Goal: Task Accomplishment & Management: Manage account settings

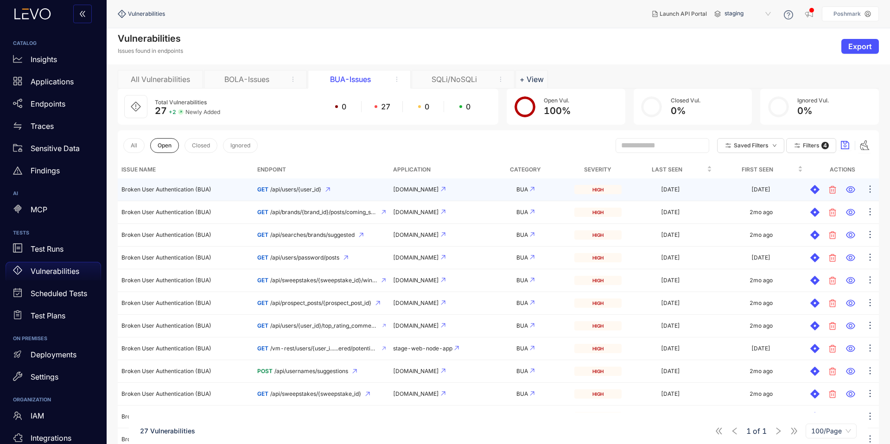
click at [854, 191] on icon at bounding box center [850, 189] width 9 height 9
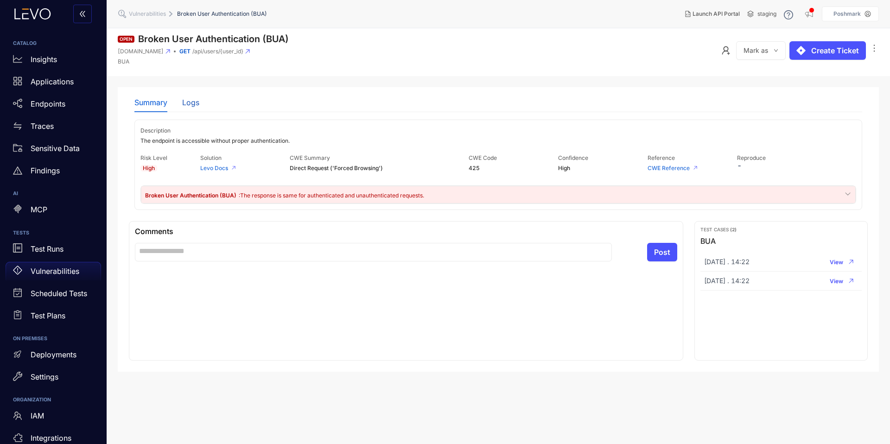
click at [190, 98] on div "Logs" at bounding box center [190, 102] width 17 height 8
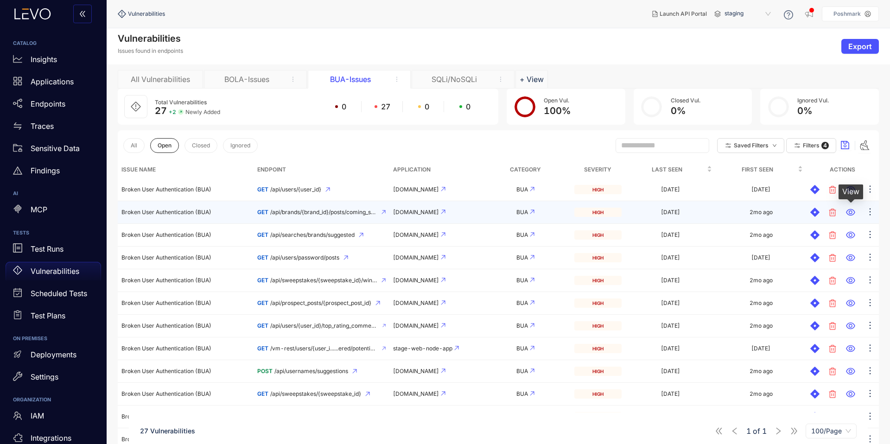
click at [851, 211] on icon at bounding box center [850, 212] width 9 height 9
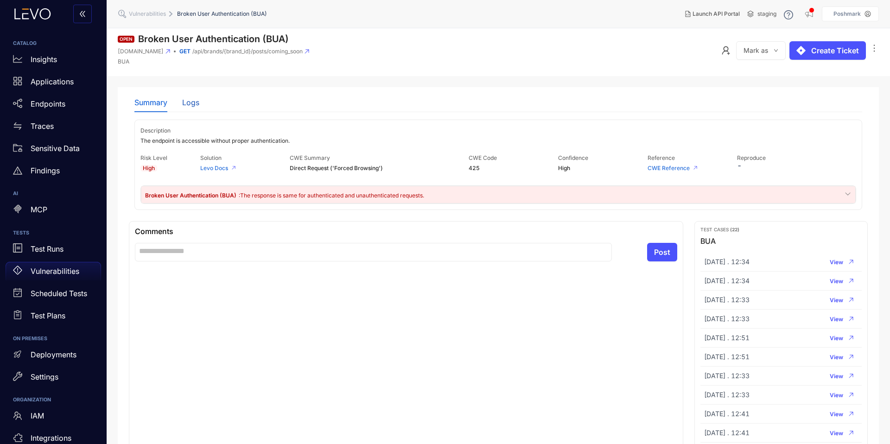
click at [193, 106] on div "Logs" at bounding box center [190, 102] width 17 height 8
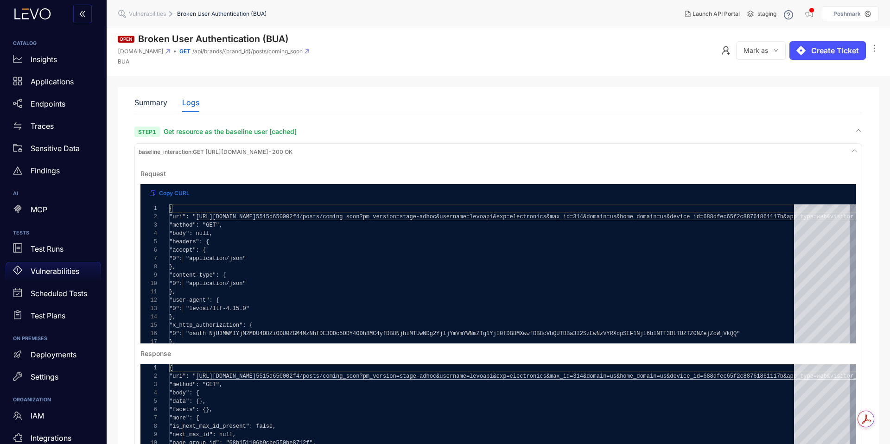
drag, startPoint x: 208, startPoint y: 150, endPoint x: 374, endPoint y: 157, distance: 166.2
click at [293, 155] on span "baseline_interaction : GET https://api-stage.goshd.com/api/brands/53d8332d13155…" at bounding box center [216, 152] width 154 height 6
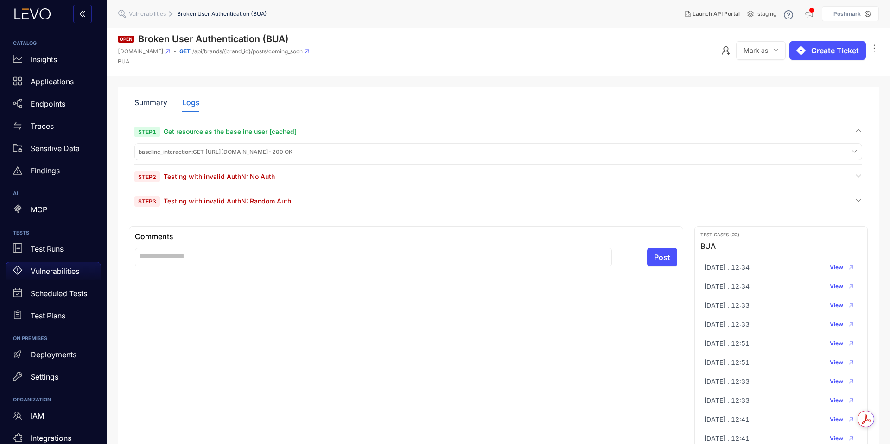
copy span "https://api-stage.goshd.com/api/brands/53d8332d1315515d650002f4/posts/coming_so…"
click at [238, 180] on span "Testing with invalid AuthN: No Auth" at bounding box center [219, 177] width 111 height 8
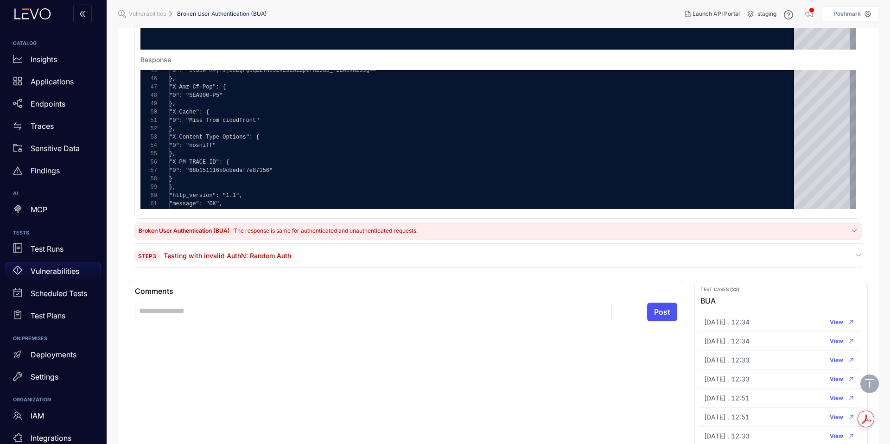
scroll to position [351, 0]
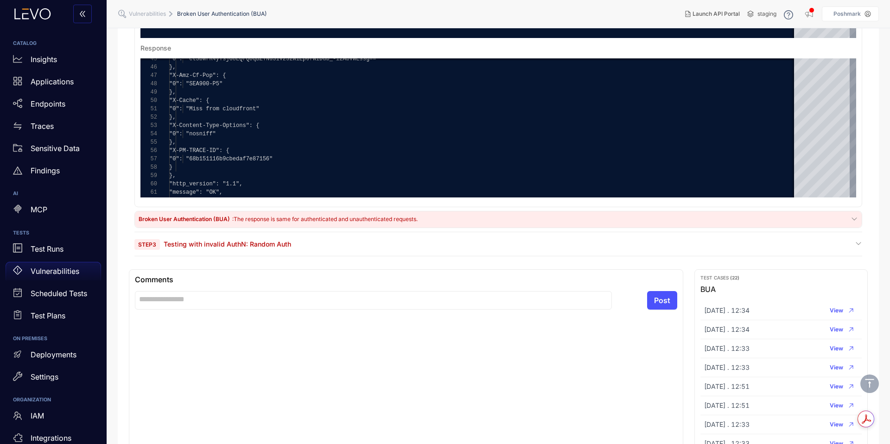
click at [256, 248] on span "Testing with invalid AuthN: Random Auth" at bounding box center [228, 244] width 128 height 8
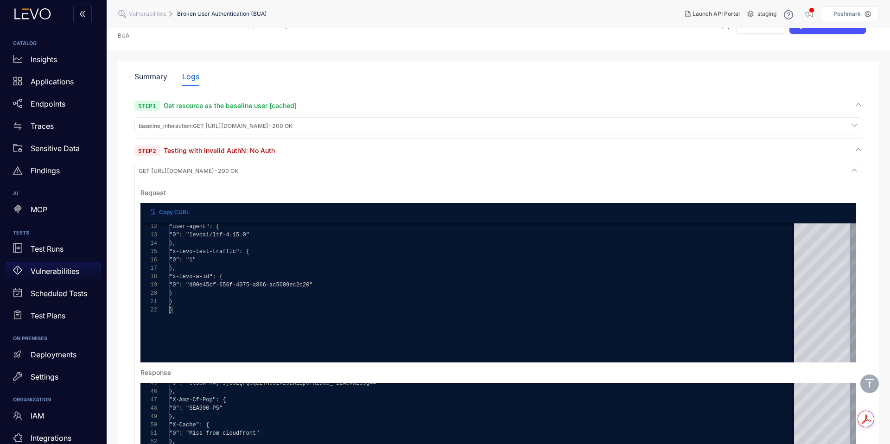
scroll to position [0, 0]
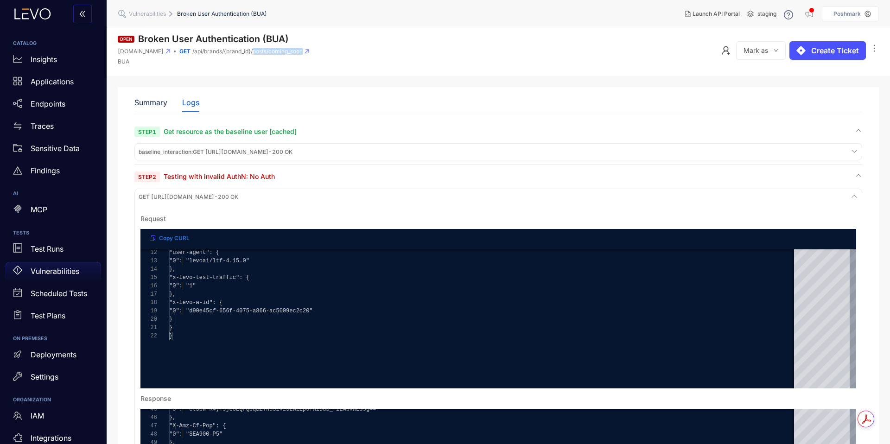
drag, startPoint x: 290, startPoint y: 51, endPoint x: 344, endPoint y: 54, distance: 53.8
click at [309, 54] on div "GET /api/brands/{brand_id}/posts/coming_soon" at bounding box center [244, 51] width 130 height 6
copy span "posts/coming_soon"
click at [761, 48] on span "Mark as" at bounding box center [756, 50] width 25 height 7
click at [765, 85] on span "[PERSON_NAME] as Optional" at bounding box center [803, 86] width 101 height 10
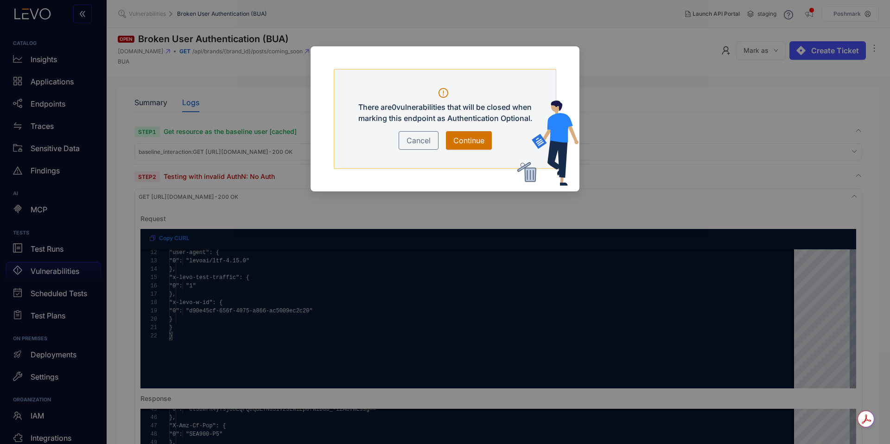
click at [460, 141] on span "Continue" at bounding box center [469, 140] width 31 height 11
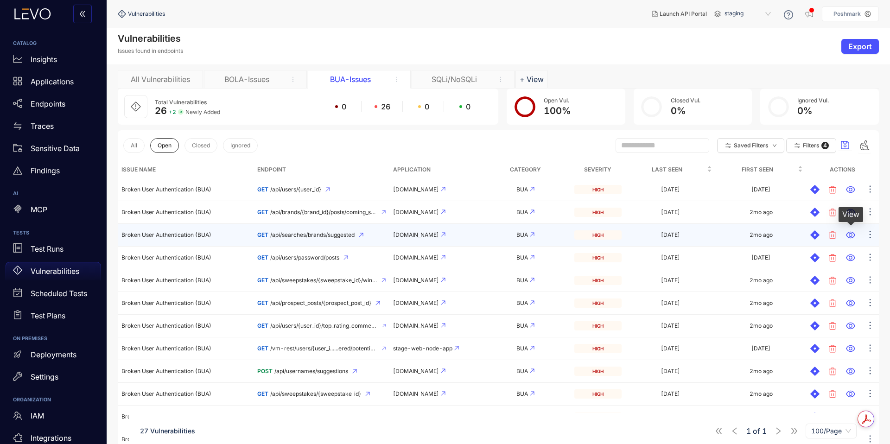
click at [855, 234] on icon at bounding box center [850, 234] width 9 height 9
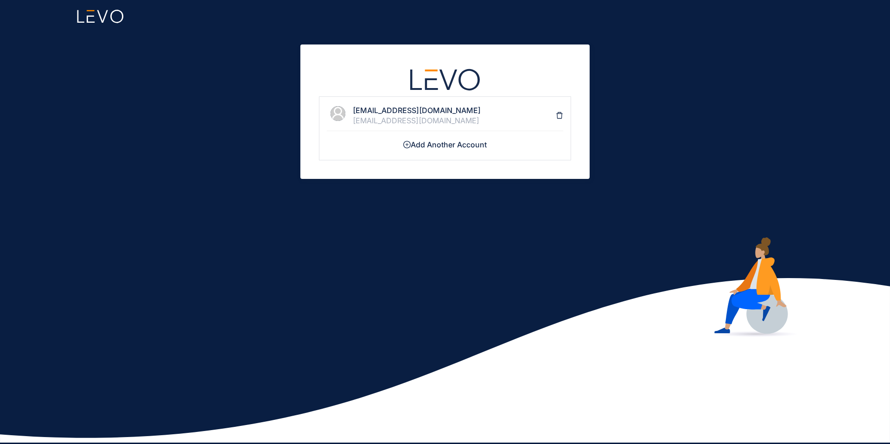
click at [366, 119] on div "[EMAIL_ADDRESS][DOMAIN_NAME]" at bounding box center [454, 120] width 203 height 8
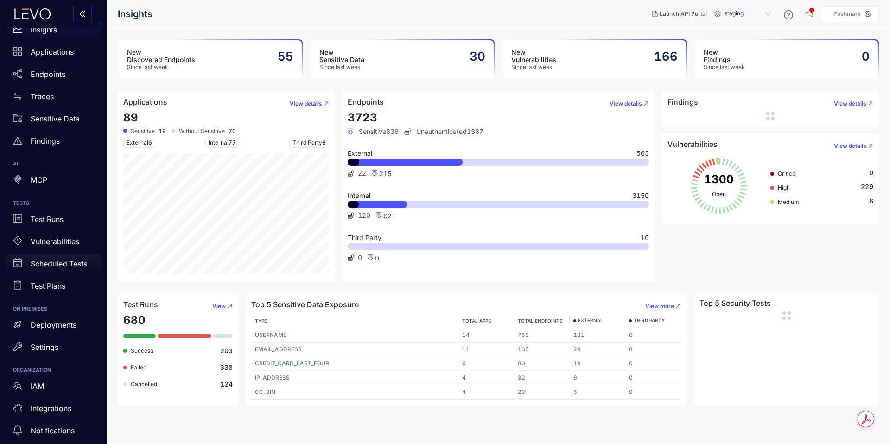
scroll to position [35, 0]
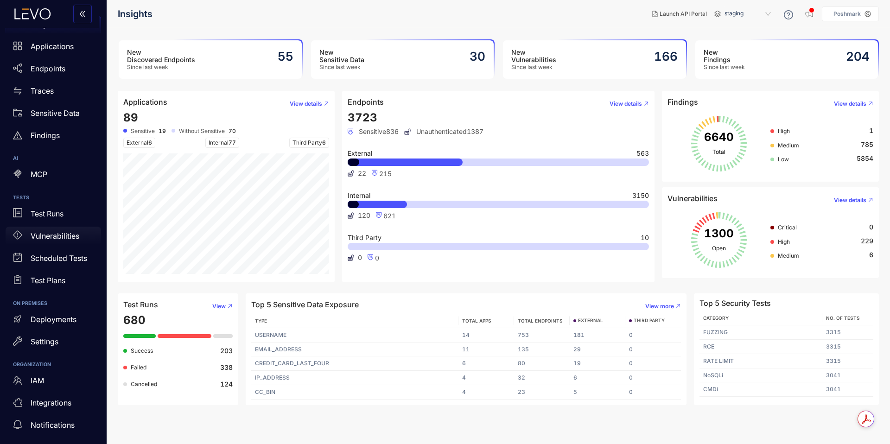
click at [27, 237] on div "Vulnerabilities" at bounding box center [54, 236] width 96 height 19
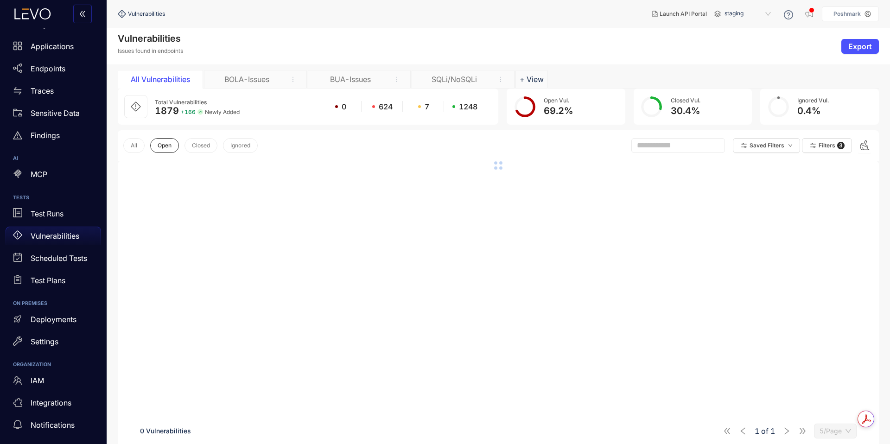
drag, startPoint x: 352, startPoint y: 90, endPoint x: 353, endPoint y: 84, distance: 5.9
click at [352, 90] on div "Total Vulnerabilities 1879 + 166 Newly Added 0 624 7 1248" at bounding box center [308, 107] width 381 height 36
click at [354, 83] on div "BUA-Issues" at bounding box center [351, 79] width 70 height 8
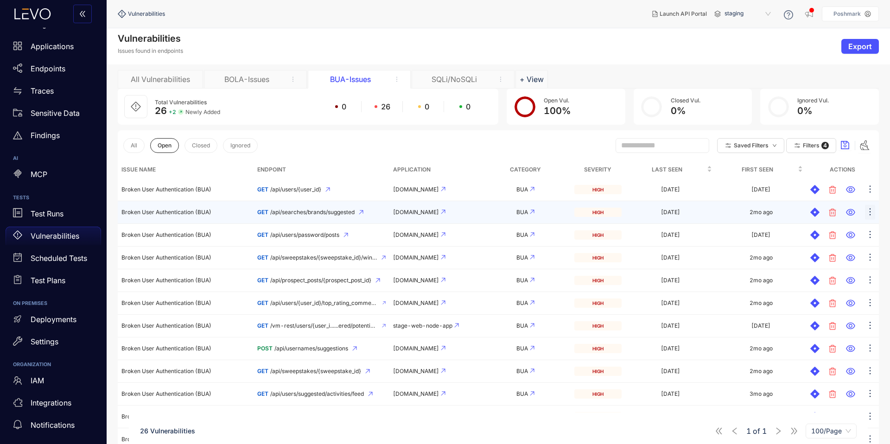
click at [871, 212] on icon "ellipsis" at bounding box center [870, 211] width 9 height 9
click at [825, 249] on span "[PERSON_NAME] as Optional" at bounding box center [809, 246] width 101 height 10
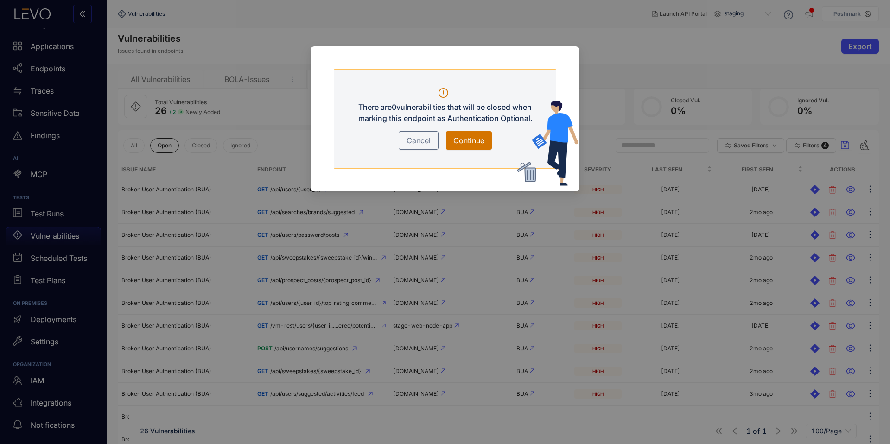
click at [463, 142] on span "Continue" at bounding box center [469, 140] width 31 height 11
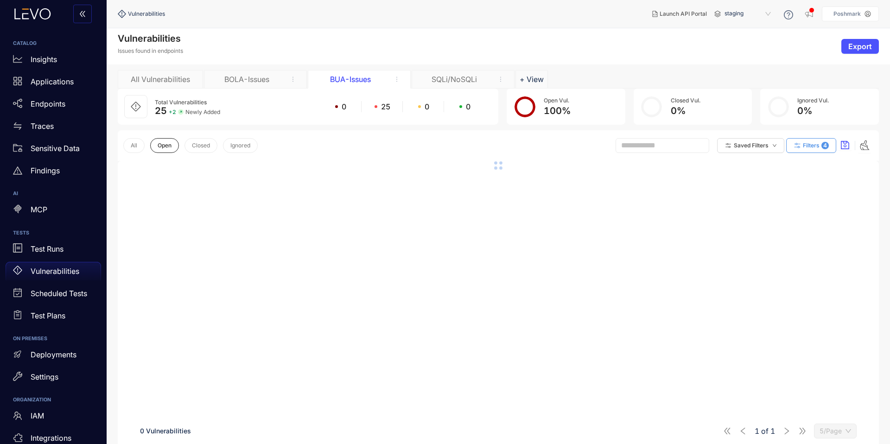
click at [800, 140] on button "Filters 4" at bounding box center [812, 145] width 50 height 15
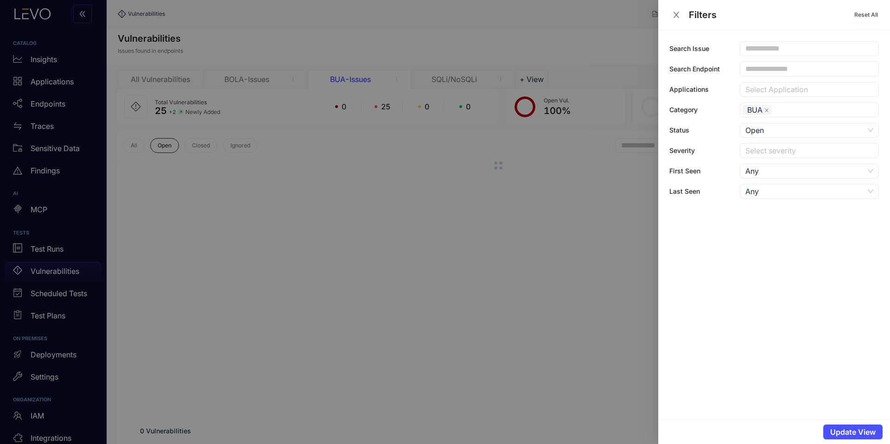
click at [614, 192] on div at bounding box center [445, 222] width 890 height 444
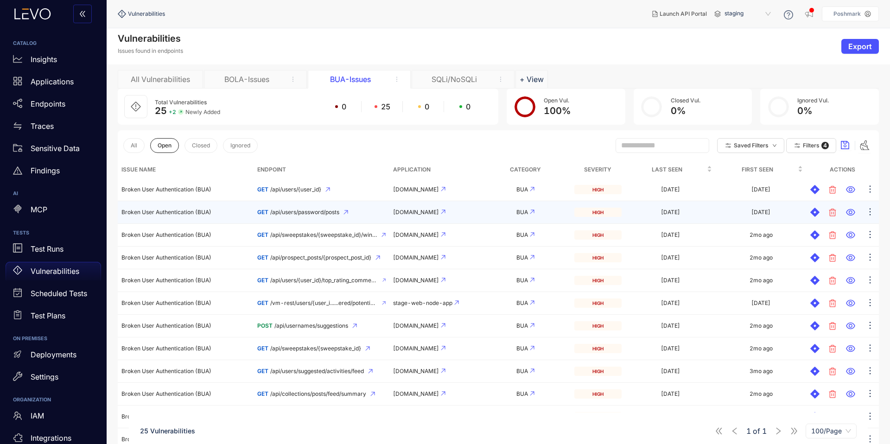
click at [847, 206] on div at bounding box center [843, 212] width 65 height 15
click at [849, 208] on icon at bounding box center [850, 212] width 9 height 9
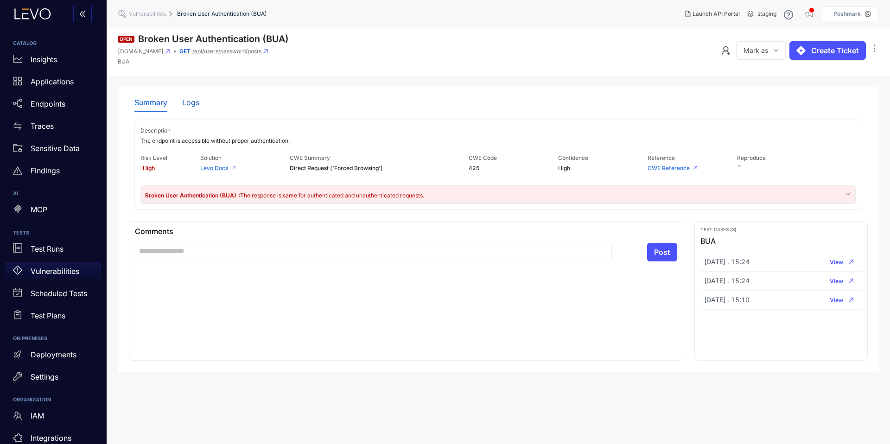
click at [195, 100] on div "Logs" at bounding box center [190, 102] width 17 height 8
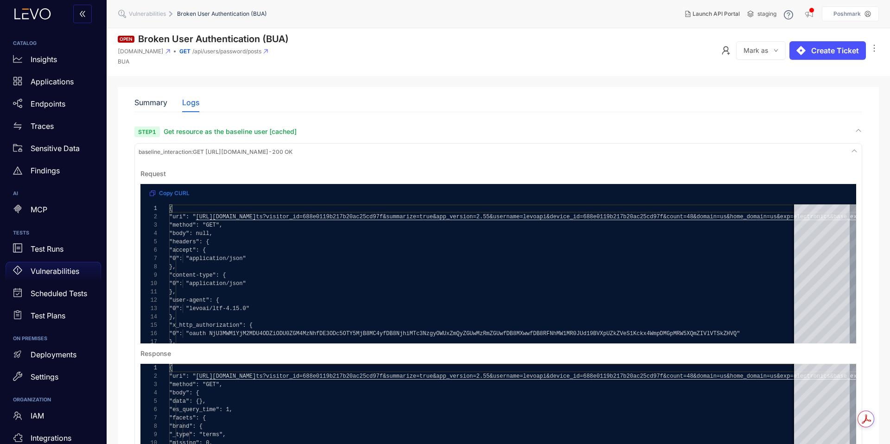
drag, startPoint x: 209, startPoint y: 150, endPoint x: 295, endPoint y: 166, distance: 87.7
click at [289, 155] on span "baseline_interaction : GET https://api-stage.goshd.com/api/users/password/posts…" at bounding box center [216, 152] width 154 height 6
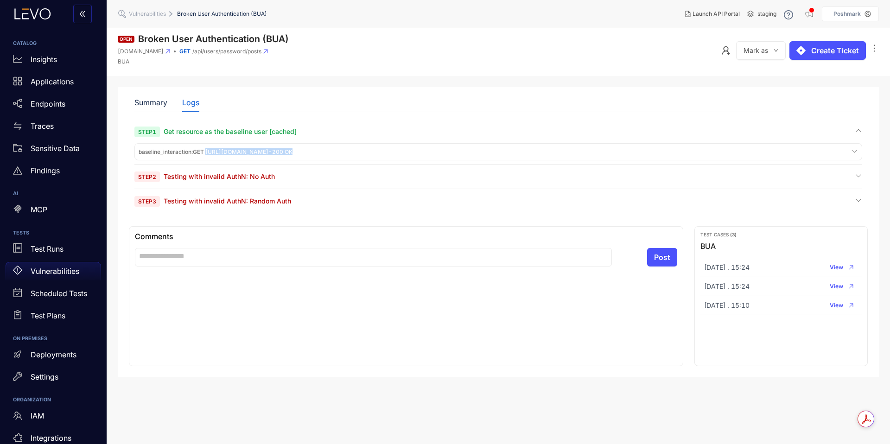
drag, startPoint x: 816, startPoint y: 171, endPoint x: 208, endPoint y: 153, distance: 607.8
click at [208, 153] on span "baseline_interaction : GET https://api-stage.goshd.com/api/users/password/posts…" at bounding box center [216, 152] width 154 height 6
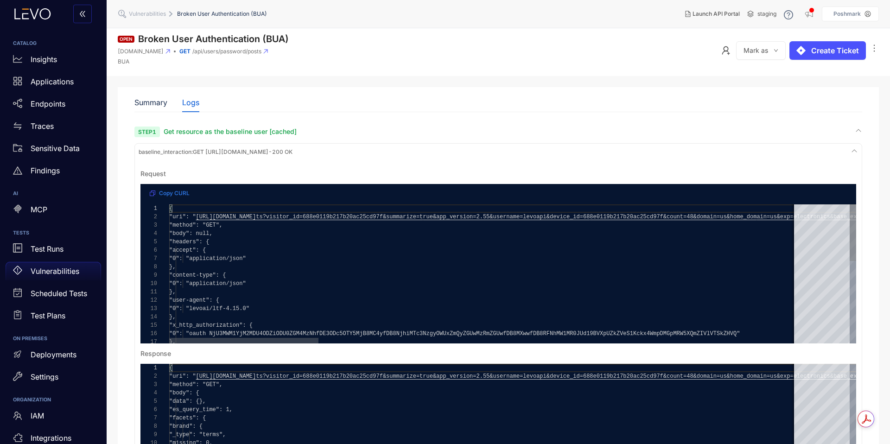
scroll to position [0, 1668]
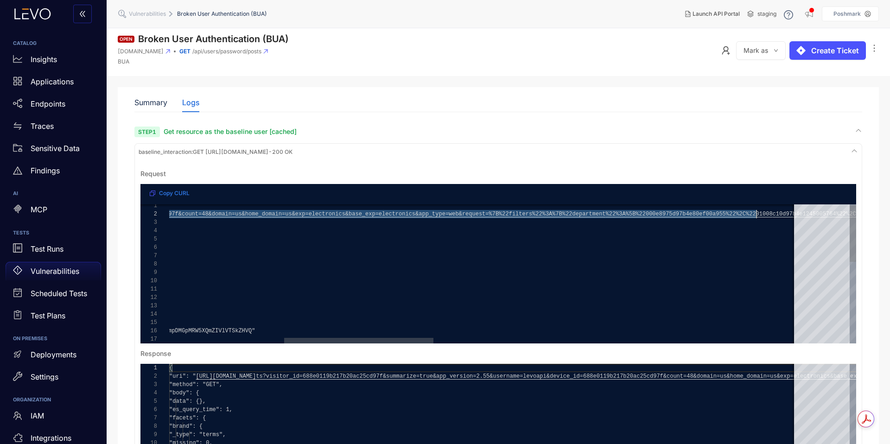
type textarea "**********"
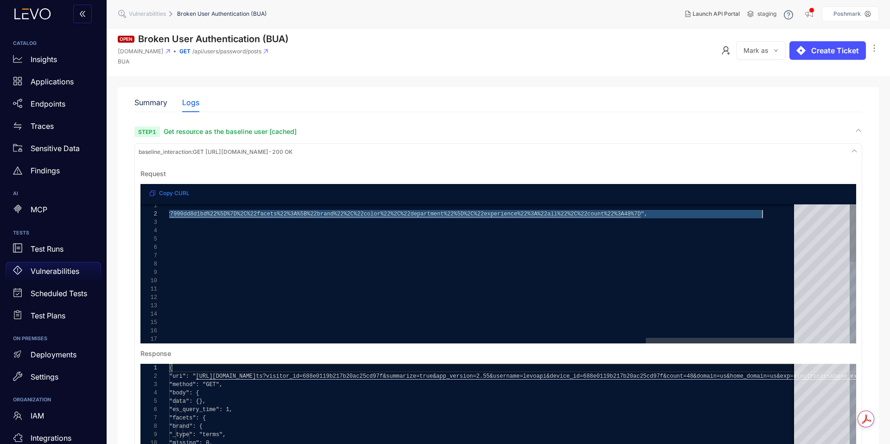
drag, startPoint x: 204, startPoint y: 235, endPoint x: 763, endPoint y: 234, distance: 559.3
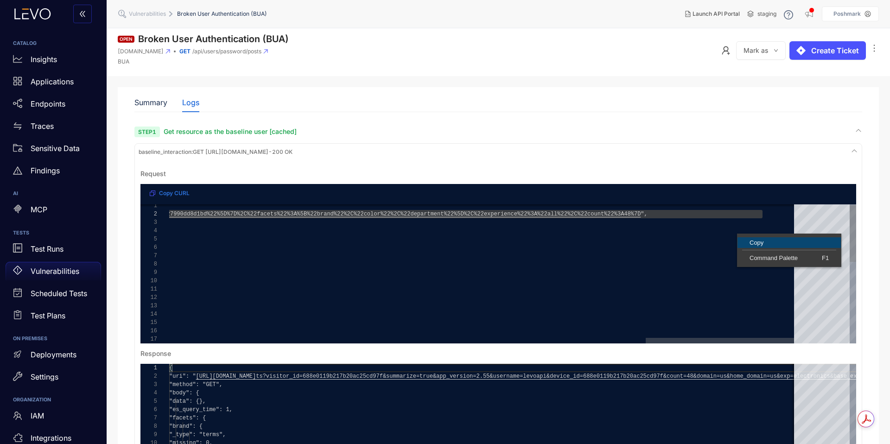
click at [749, 246] on link "Copy" at bounding box center [789, 242] width 103 height 11
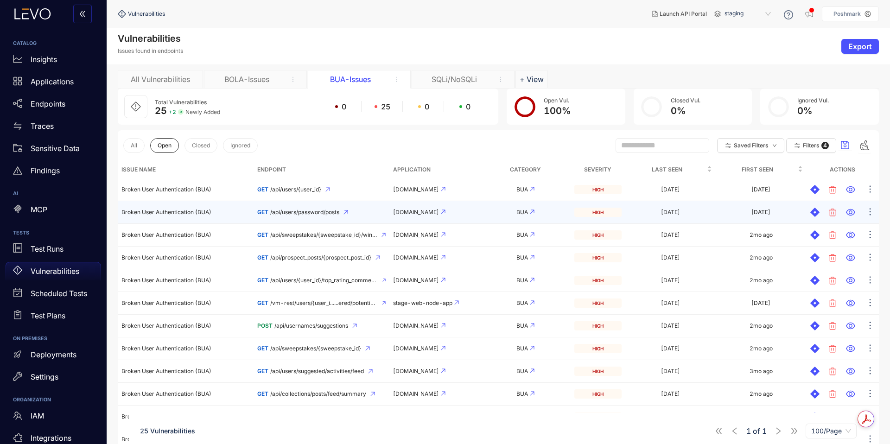
click at [345, 211] on icon at bounding box center [346, 212] width 5 height 5
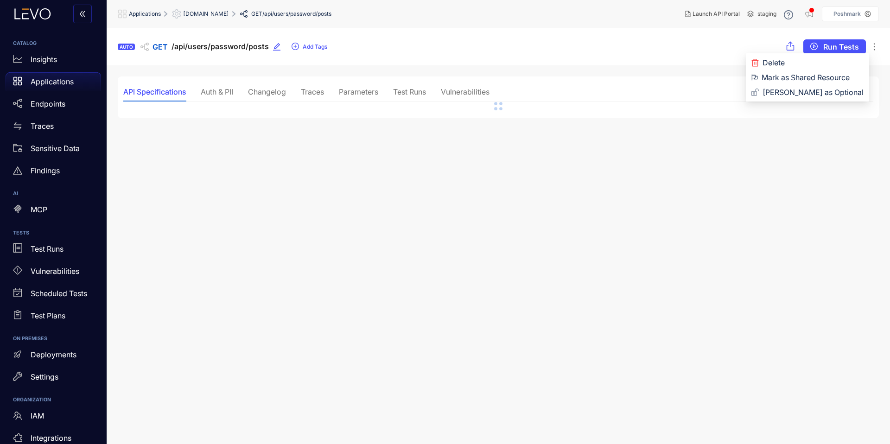
click at [877, 46] on icon "ellipsis" at bounding box center [874, 46] width 9 height 9
click at [785, 60] on span "Delete" at bounding box center [813, 63] width 101 height 10
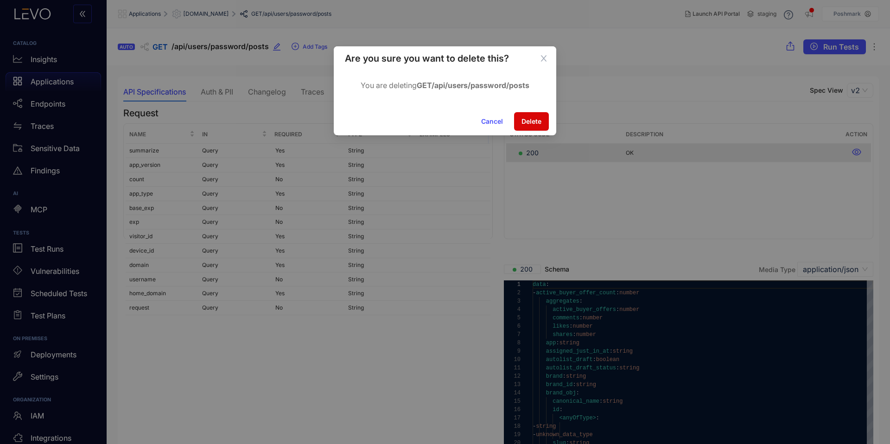
click at [530, 124] on span "Delete" at bounding box center [532, 121] width 20 height 7
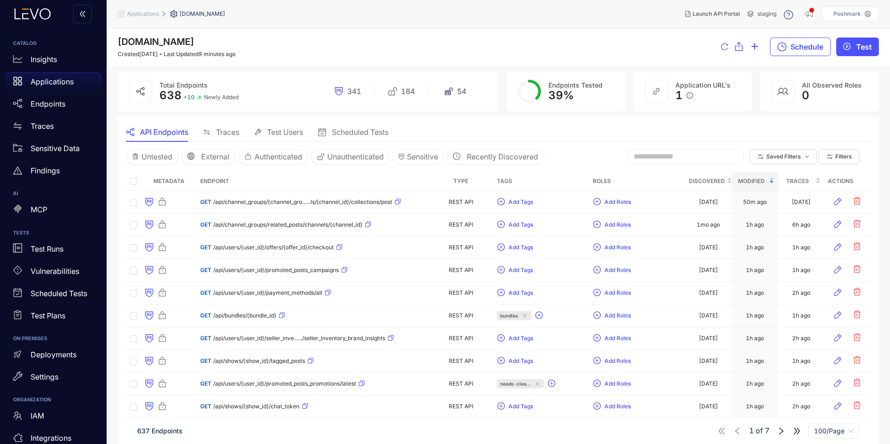
click at [145, 13] on span "Applications" at bounding box center [143, 14] width 32 height 6
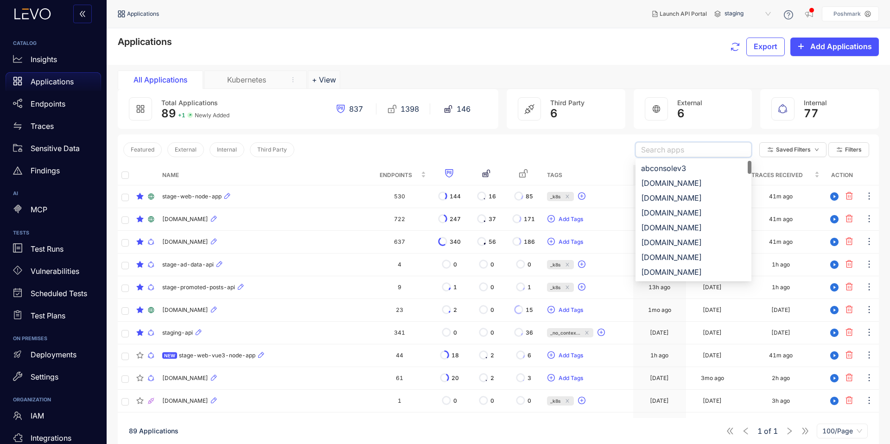
click at [661, 148] on input "search" at bounding box center [693, 150] width 105 height 14
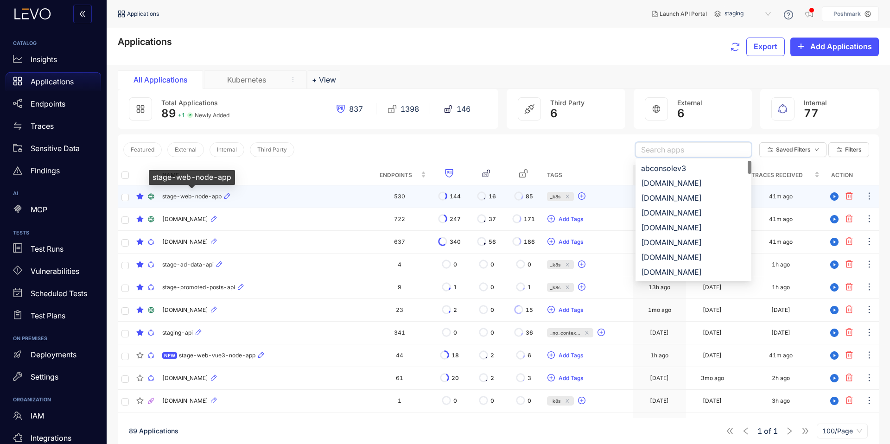
click at [194, 197] on span "stage-web-node-app" at bounding box center [191, 196] width 59 height 6
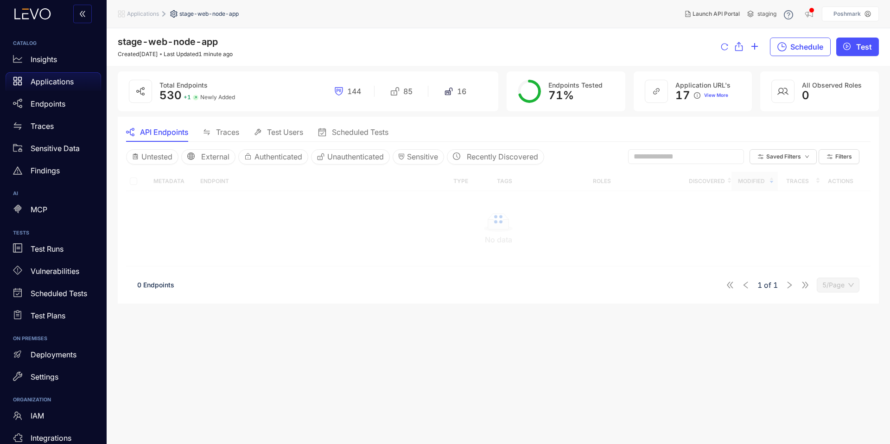
click at [661, 161] on input "text" at bounding box center [682, 157] width 96 height 8
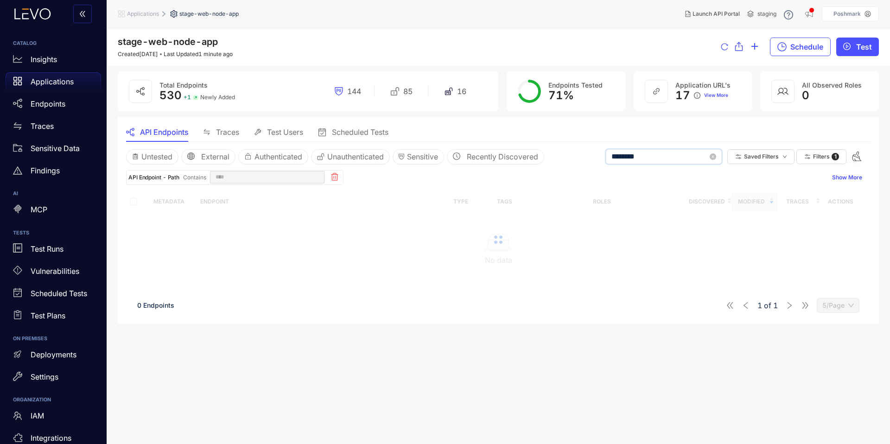
type input "*********"
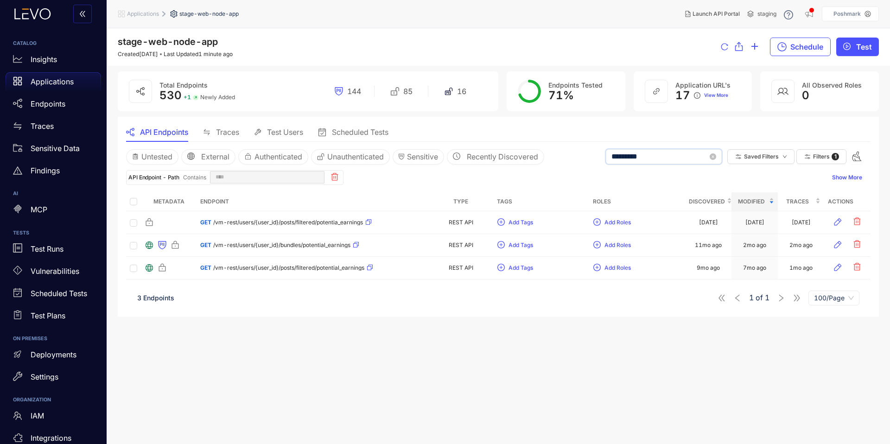
type input "*********"
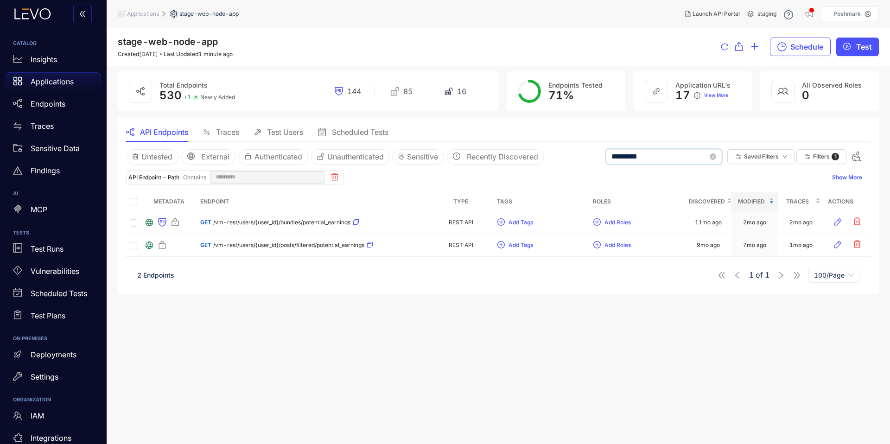
click at [667, 153] on input "*********" at bounding box center [660, 157] width 96 height 8
type input "********"
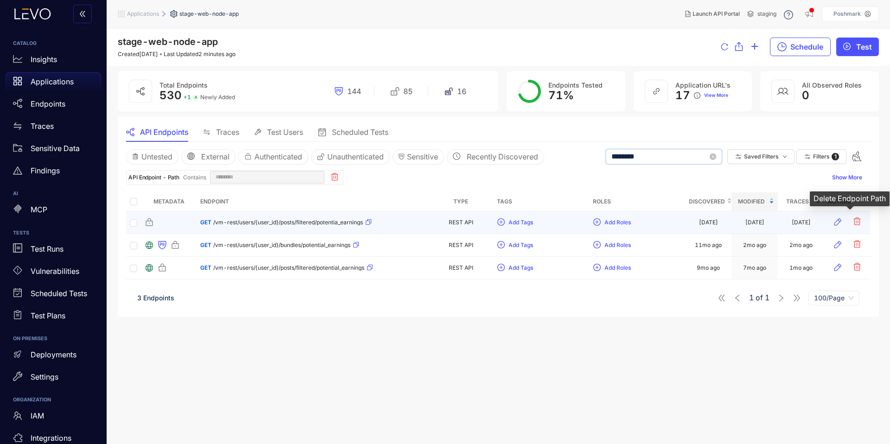
type input "********"
click at [862, 222] on button "button" at bounding box center [857, 222] width 15 height 15
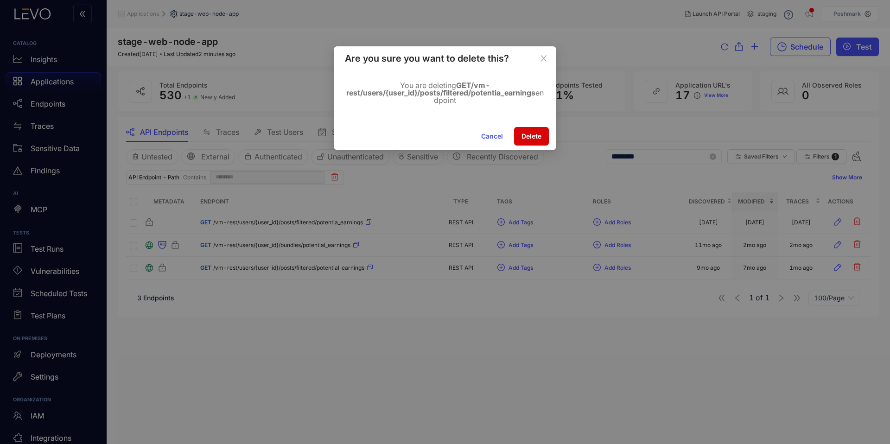
click at [544, 136] on button "Delete" at bounding box center [531, 136] width 35 height 19
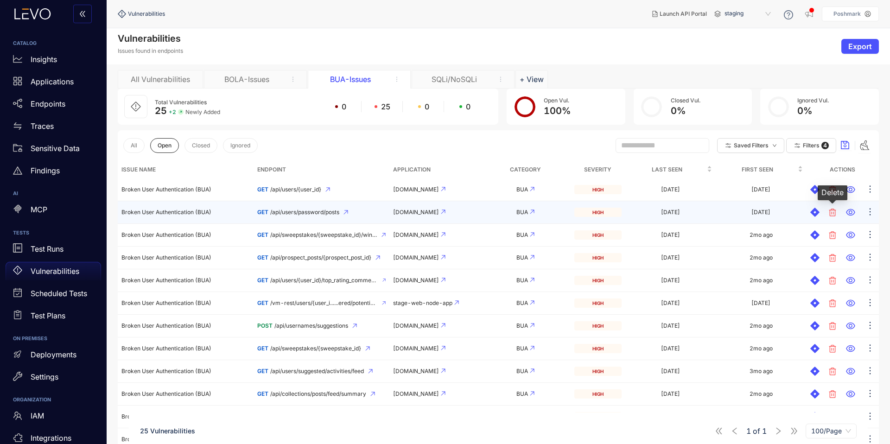
click at [832, 211] on icon at bounding box center [833, 212] width 7 height 7
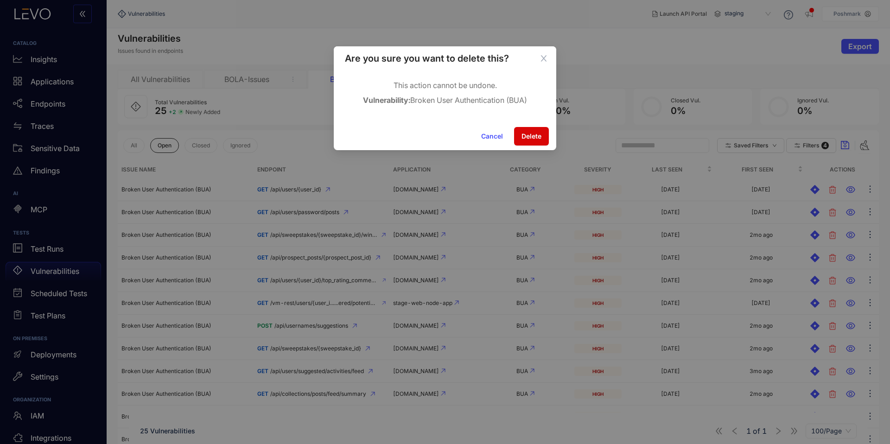
click at [533, 140] on button "Delete" at bounding box center [531, 136] width 35 height 19
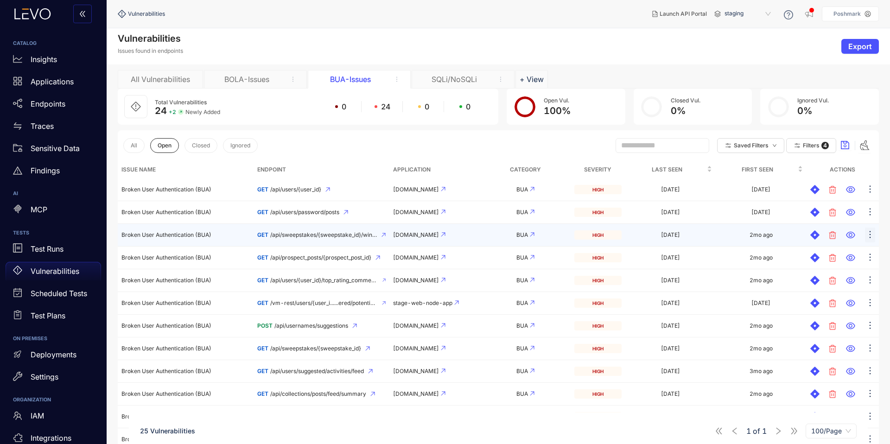
click at [870, 236] on icon "ellipsis" at bounding box center [870, 234] width 9 height 9
click at [849, 237] on icon at bounding box center [850, 235] width 9 height 7
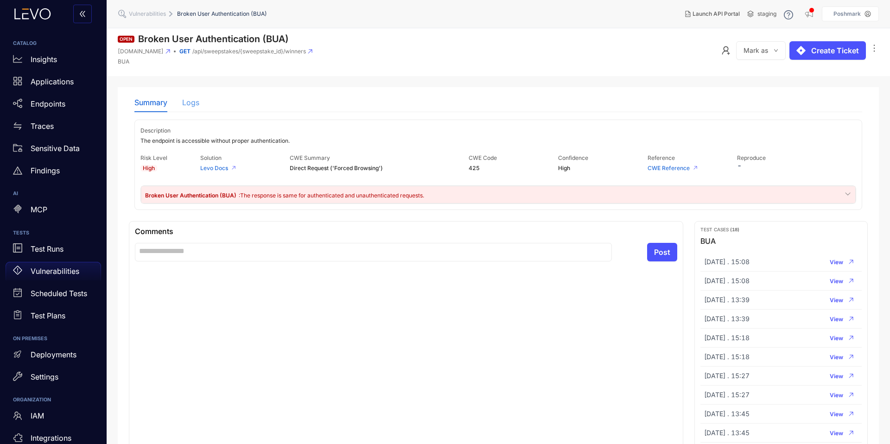
click at [183, 103] on div "Summary Logs" at bounding box center [166, 102] width 65 height 19
click at [196, 103] on div "Logs" at bounding box center [190, 102] width 17 height 8
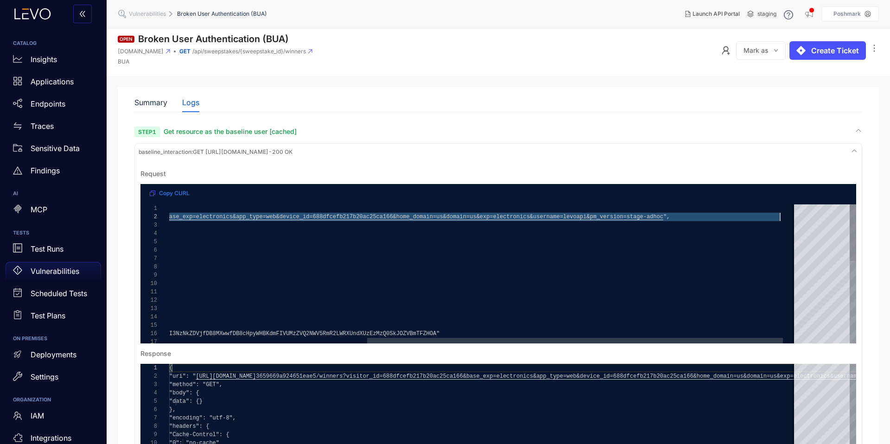
drag, startPoint x: 202, startPoint y: 222, endPoint x: 780, endPoint y: 221, distance: 577.8
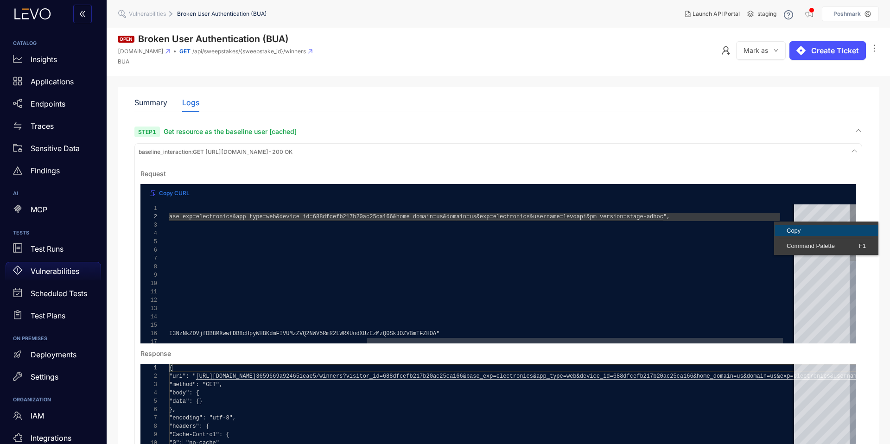
click at [780, 225] on link "Copy" at bounding box center [826, 230] width 103 height 11
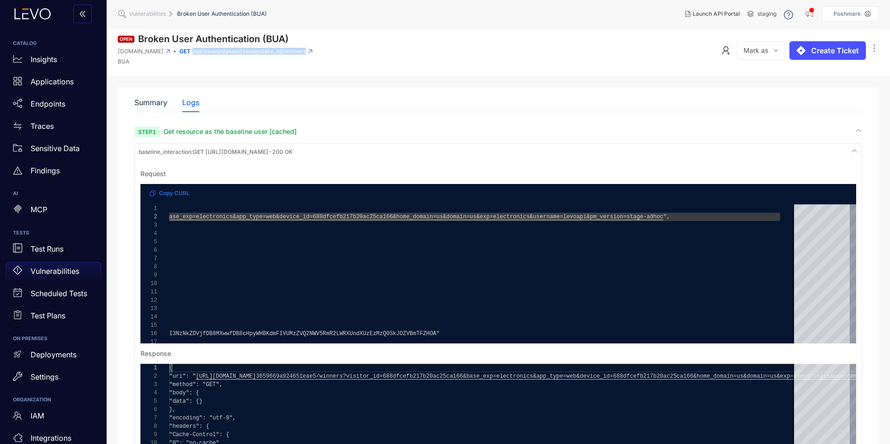
drag, startPoint x: 342, startPoint y: 51, endPoint x: 228, endPoint y: 52, distance: 114.1
click at [228, 52] on div "GET /api/sweepstakes/{sweepstake_id}/winners" at bounding box center [245, 51] width 133 height 6
copy div "/api/sweepstakes/{sweepstake_id}/winners"
click at [228, 99] on div "Summary Logs" at bounding box center [498, 102] width 728 height 19
drag, startPoint x: 215, startPoint y: 51, endPoint x: 342, endPoint y: 51, distance: 127.1
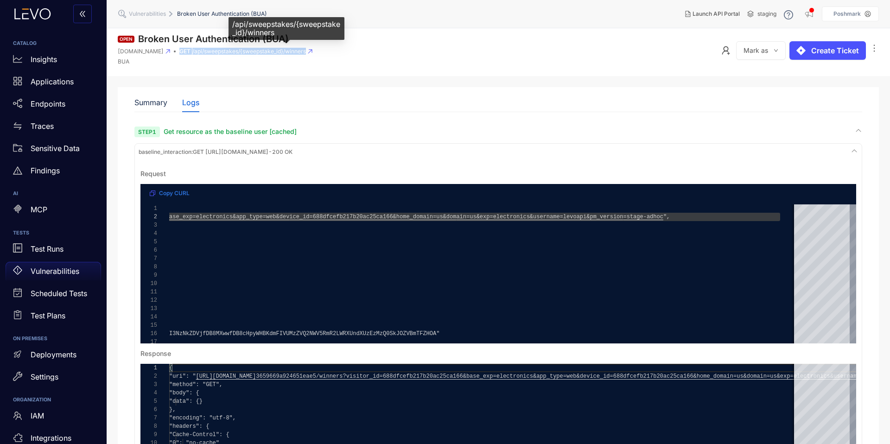
click at [313, 51] on div "stage-node-api.aws.goshd.net GET /api/sweepstakes/{sweepstake_id}/winners" at bounding box center [215, 51] width 195 height 6
copy div "GET /api/sweepstakes/{sweepstake_id}/winners"
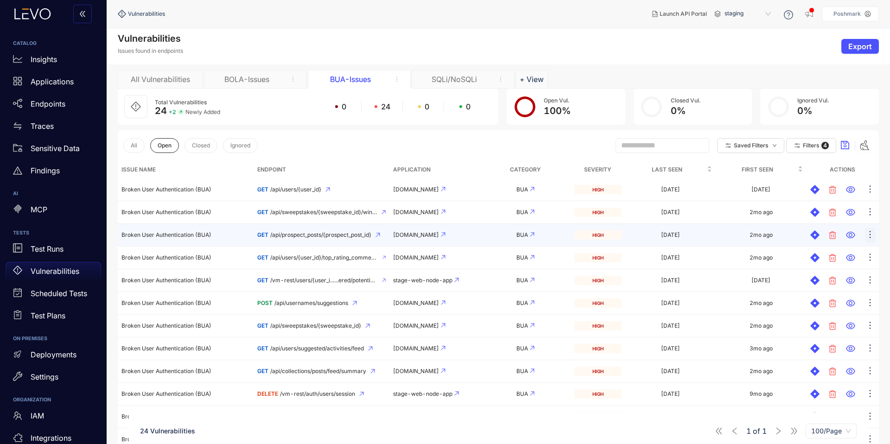
click at [870, 232] on icon "ellipsis" at bounding box center [870, 234] width 1 height 7
click at [817, 273] on span "Mark Authentication as Optional" at bounding box center [809, 268] width 101 height 10
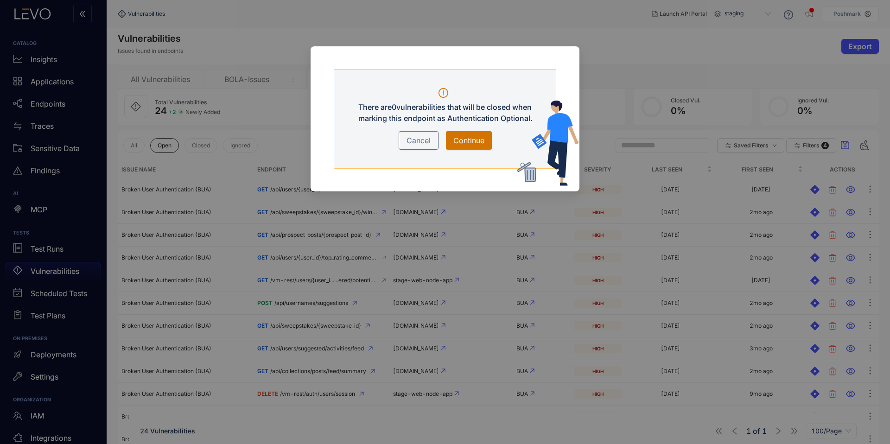
click at [467, 135] on span "Continue" at bounding box center [469, 140] width 31 height 11
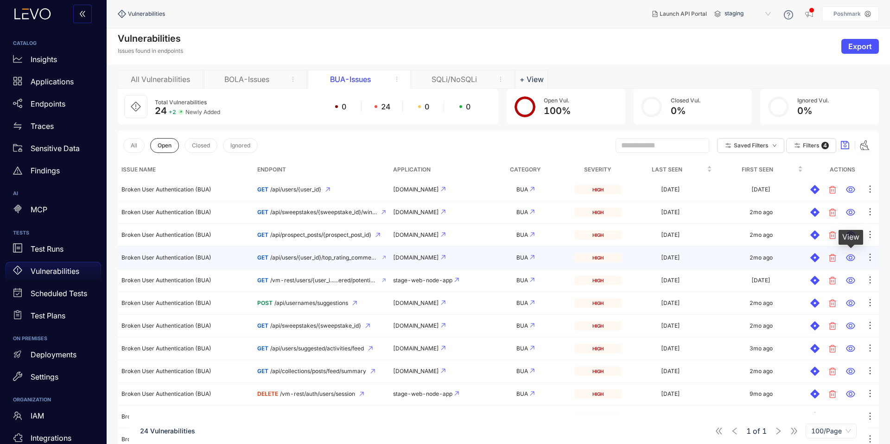
click at [854, 257] on icon at bounding box center [850, 258] width 9 height 7
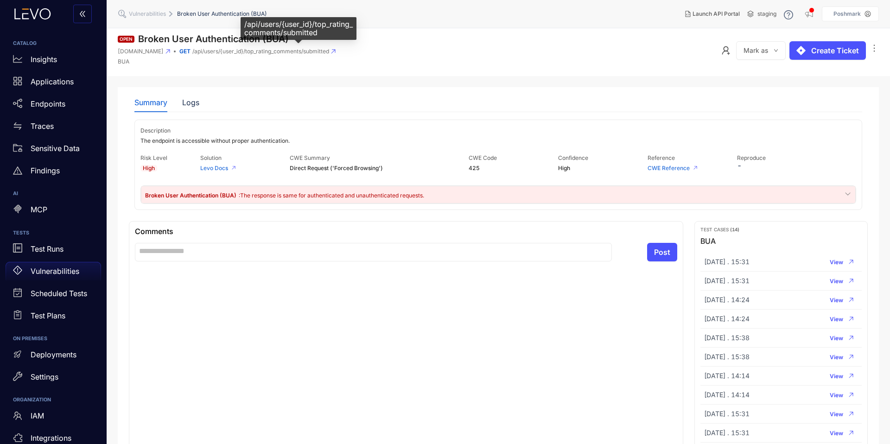
click at [290, 52] on span "/api/users/{user_id}/top_rating_comments/submitted" at bounding box center [260, 51] width 137 height 6
copy span "top_rating_comments"
click at [876, 49] on icon "ellipsis" at bounding box center [874, 48] width 9 height 9
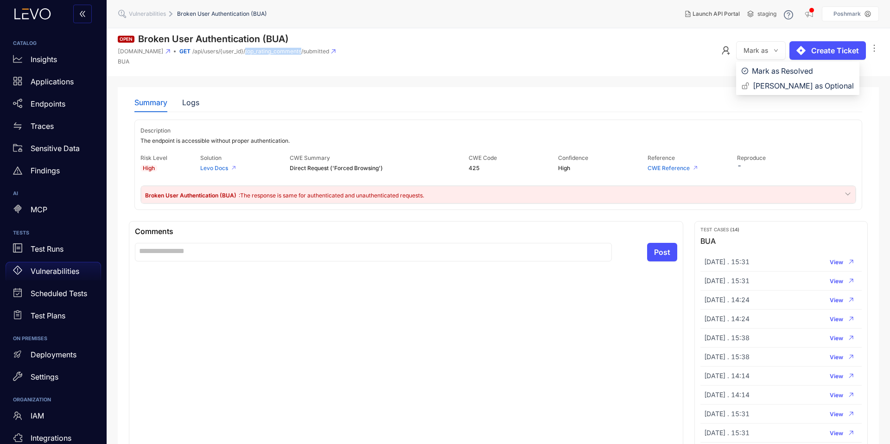
click at [763, 54] on span "Mark as" at bounding box center [756, 50] width 25 height 7
click at [769, 83] on span "Mark Authentication as Optional" at bounding box center [803, 86] width 101 height 10
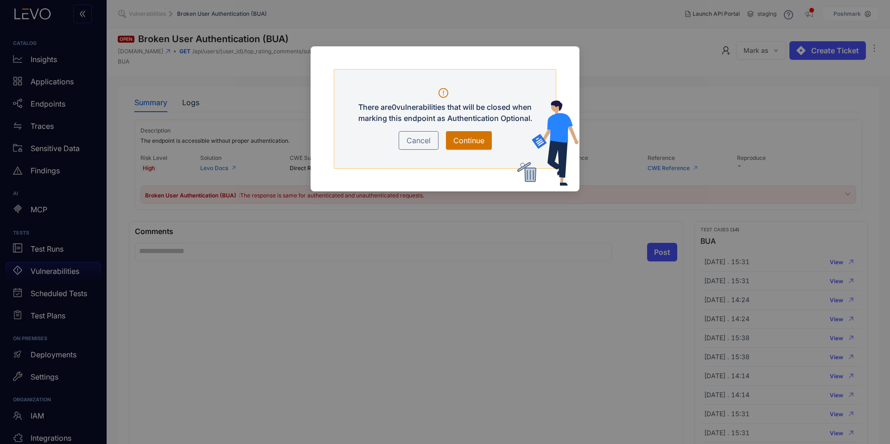
click at [481, 135] on span "Continue" at bounding box center [469, 140] width 31 height 11
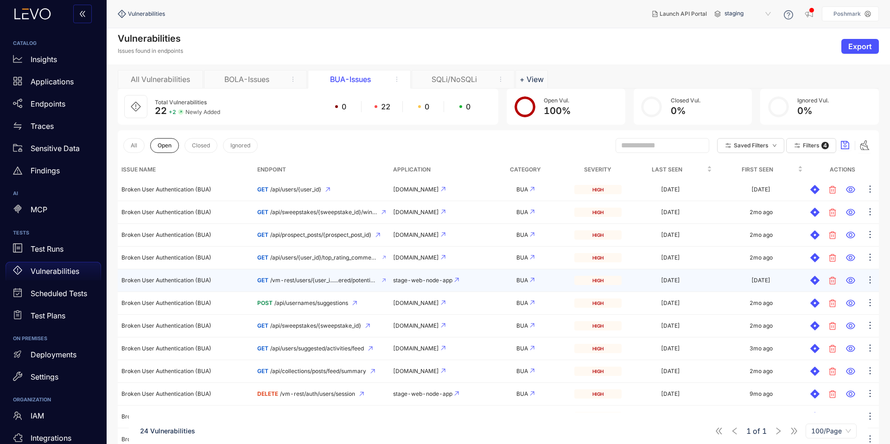
click at [386, 279] on td "GET /vm-rest/users/{user_i......ered/potentia_earnings" at bounding box center [322, 280] width 136 height 23
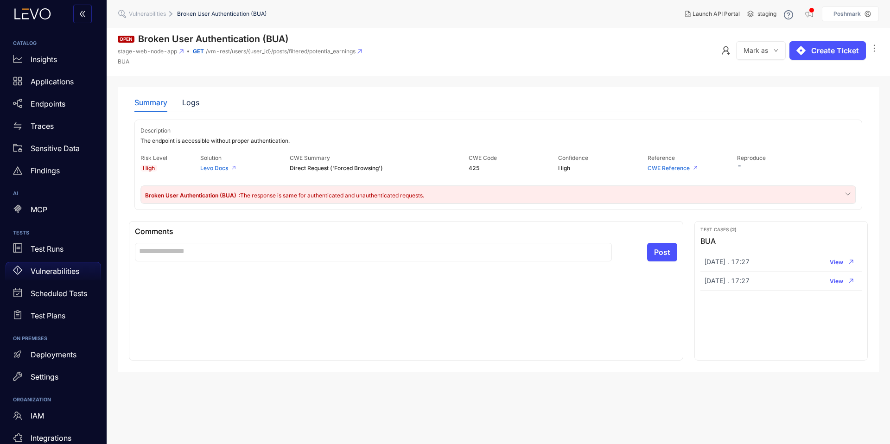
click at [360, 50] on icon at bounding box center [360, 51] width 5 height 5
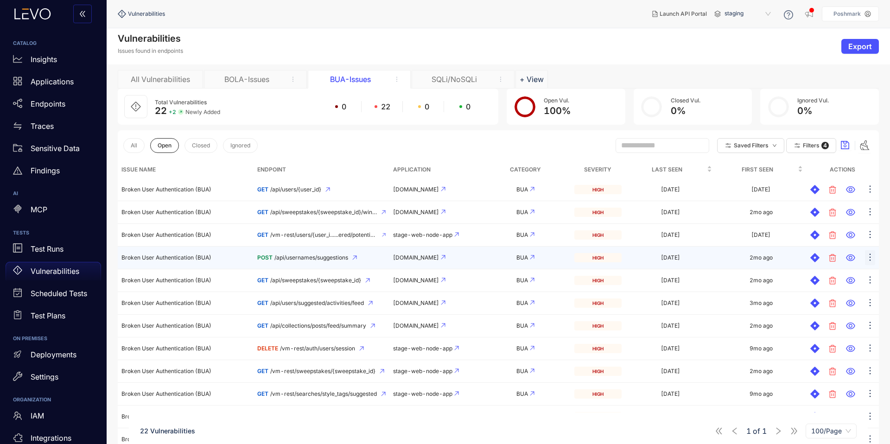
click at [870, 255] on icon "ellipsis" at bounding box center [870, 257] width 9 height 9
click at [828, 290] on span "Mark Authentication as Optional" at bounding box center [809, 291] width 101 height 10
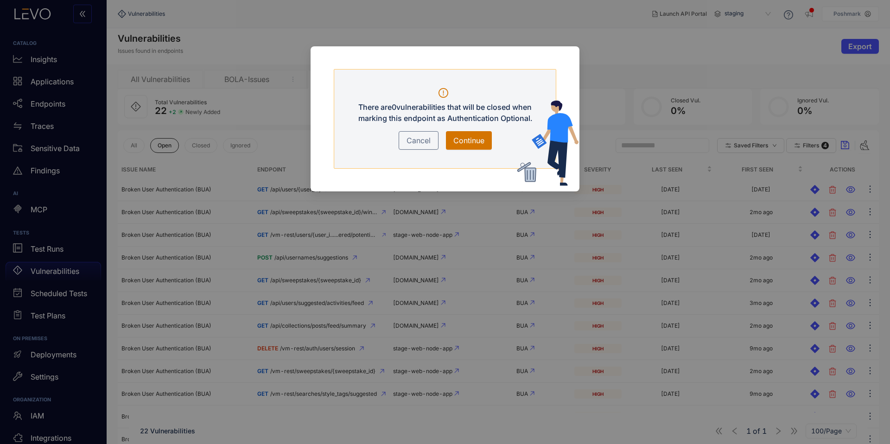
click at [466, 140] on span "Continue" at bounding box center [469, 140] width 31 height 11
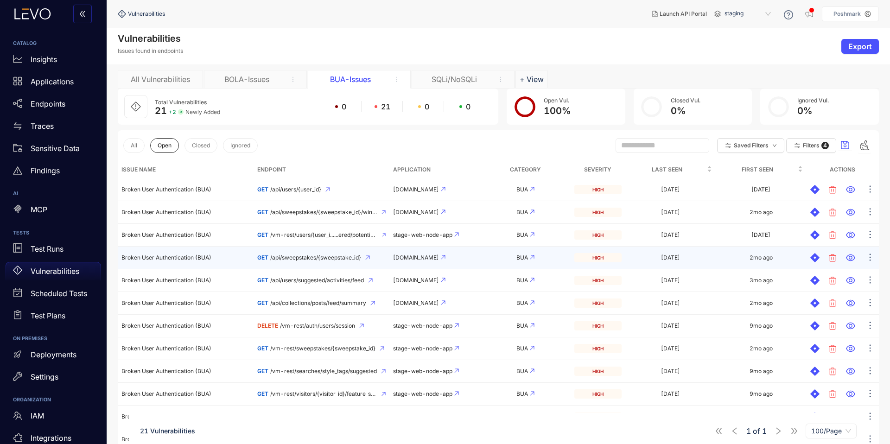
click at [371, 256] on div "GET /api/sweepstakes/{sweepstake_id}" at bounding box center [321, 258] width 128 height 6
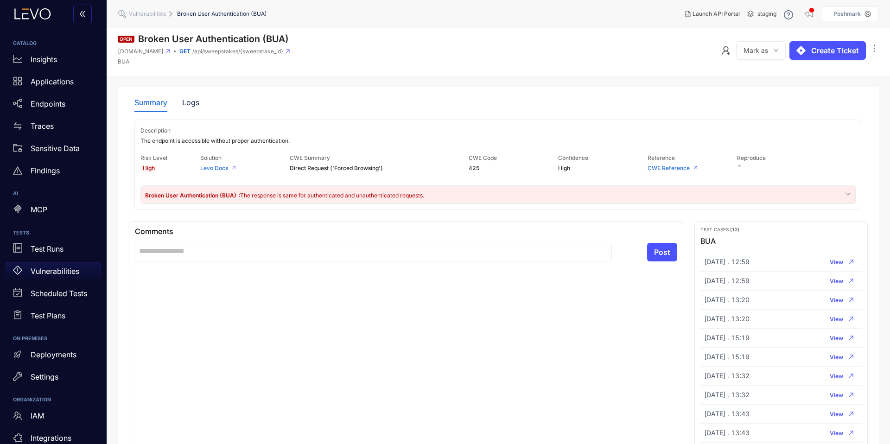
click at [203, 108] on div "Summary Logs" at bounding box center [498, 102] width 728 height 19
click at [196, 105] on div "Logs" at bounding box center [190, 102] width 17 height 8
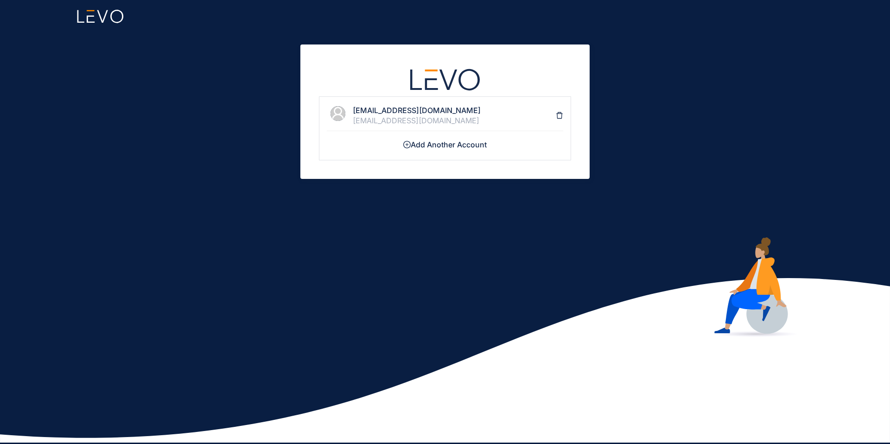
click at [379, 110] on h4 "[EMAIL_ADDRESS][DOMAIN_NAME]" at bounding box center [454, 110] width 203 height 8
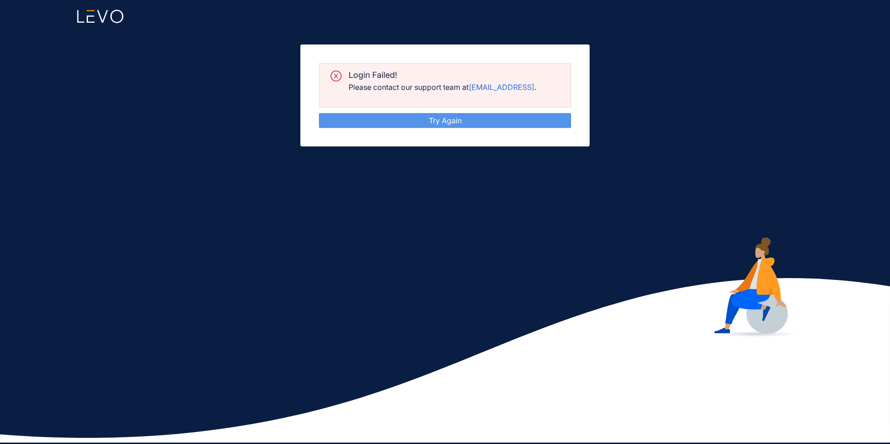
click at [429, 121] on link "Try Again" at bounding box center [445, 120] width 33 height 9
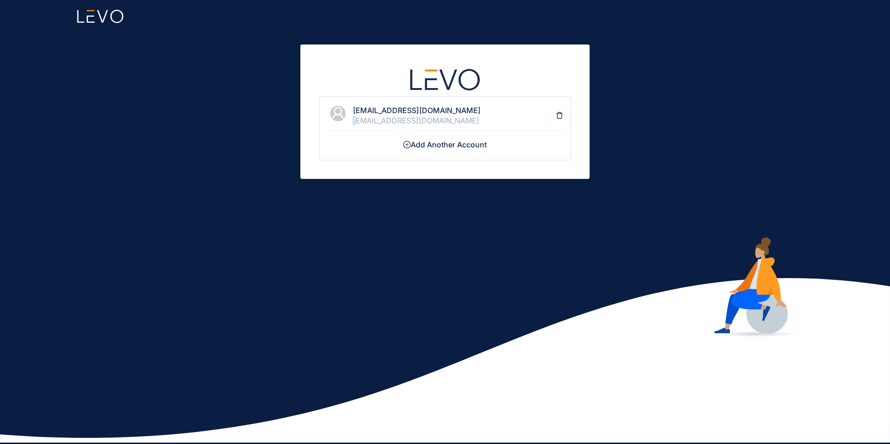
click at [354, 121] on div "[EMAIL_ADDRESS][DOMAIN_NAME]" at bounding box center [454, 120] width 203 height 8
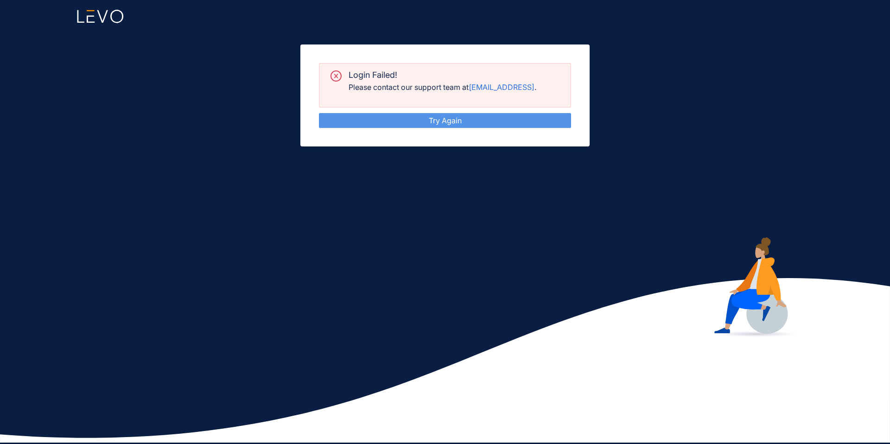
click at [429, 125] on link "Try Again" at bounding box center [445, 120] width 33 height 9
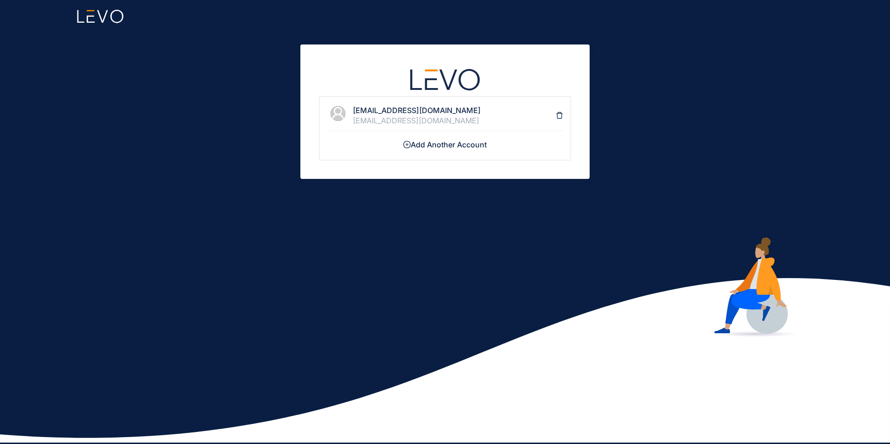
click at [415, 126] on li "anurag@poshmark.com anurag@poshmark.com" at bounding box center [445, 116] width 237 height 31
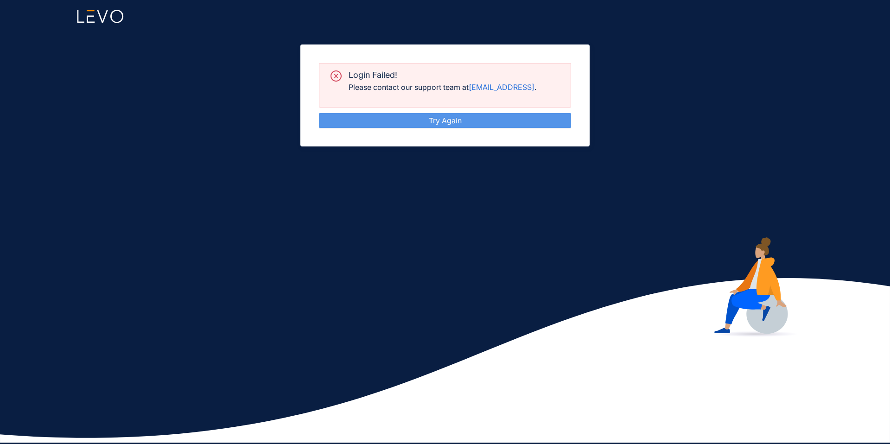
click at [462, 123] on link "Try Again" at bounding box center [445, 120] width 33 height 9
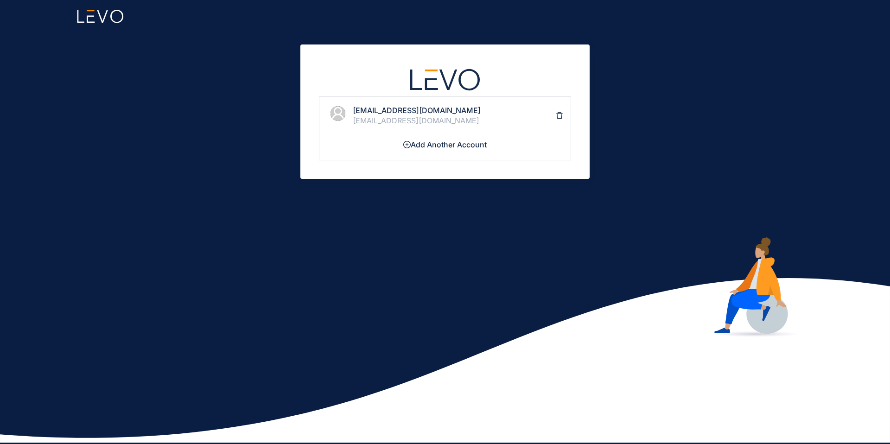
click at [475, 114] on h4 "[EMAIL_ADDRESS][DOMAIN_NAME]" at bounding box center [454, 110] width 203 height 8
click at [416, 112] on h4 "[EMAIL_ADDRESS][DOMAIN_NAME]" at bounding box center [454, 110] width 203 height 8
